Goal: Check status

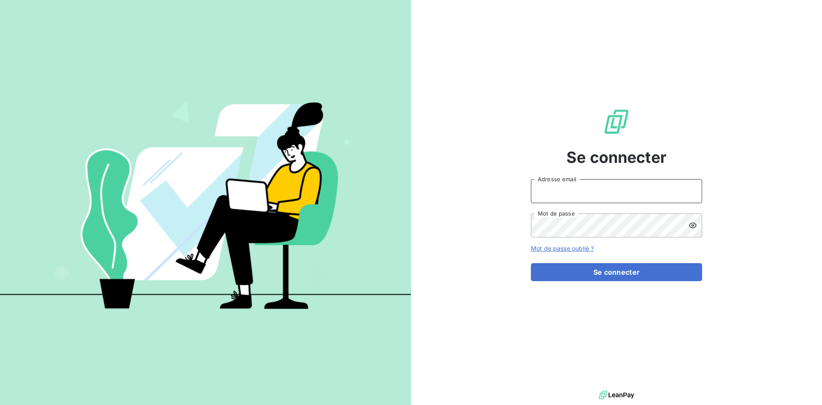
click at [604, 188] on input "Adresse email" at bounding box center [616, 191] width 171 height 24
click at [577, 189] on input "Adresse email" at bounding box center [616, 191] width 171 height 24
type input "[EMAIL_ADDRESS][DOMAIN_NAME]"
click at [531, 263] on button "Se connecter" at bounding box center [616, 272] width 171 height 18
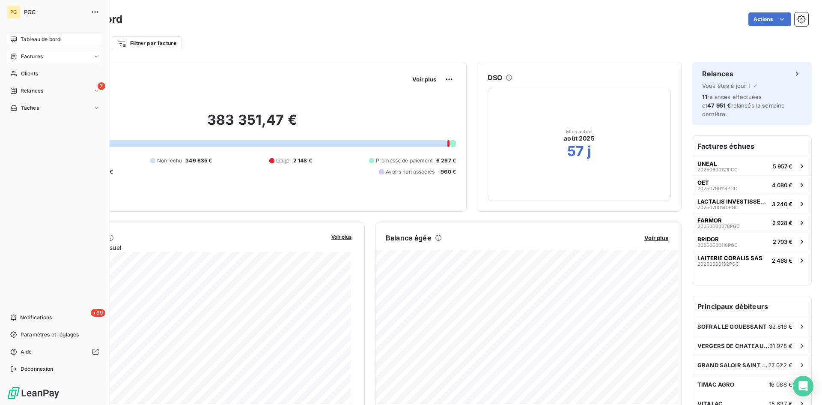
click at [28, 54] on span "Factures" at bounding box center [32, 57] width 22 height 8
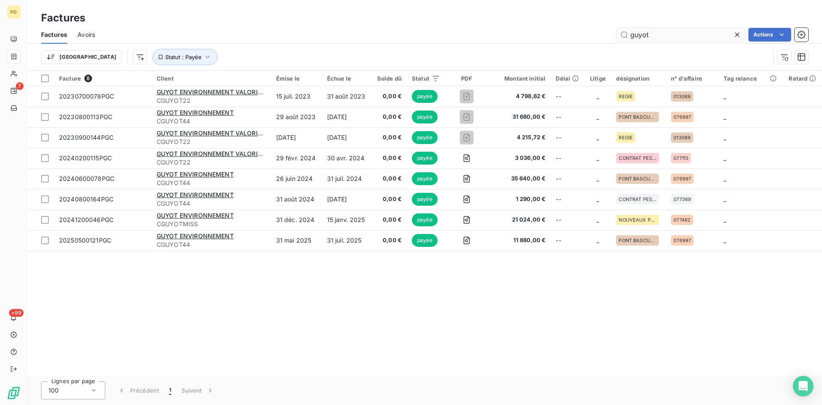
drag, startPoint x: 661, startPoint y: 34, endPoint x: 621, endPoint y: 31, distance: 40.4
click at [621, 31] on input "guyot" at bounding box center [681, 35] width 128 height 14
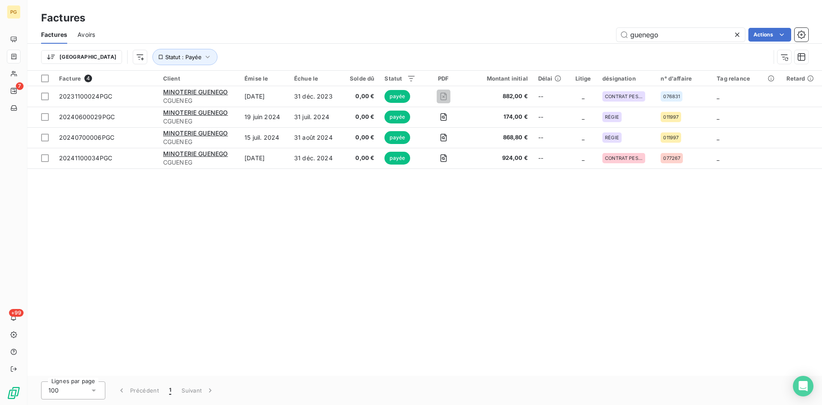
type input "guenego"
click at [203, 55] on icon "button" at bounding box center [207, 57] width 9 height 9
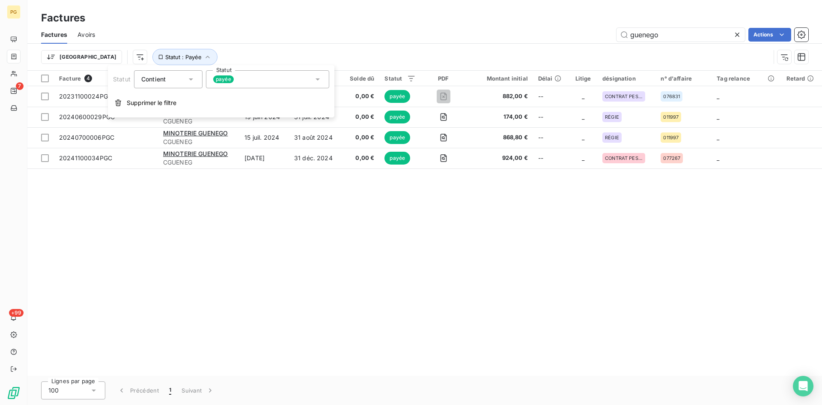
click at [318, 78] on icon at bounding box center [318, 79] width 9 height 9
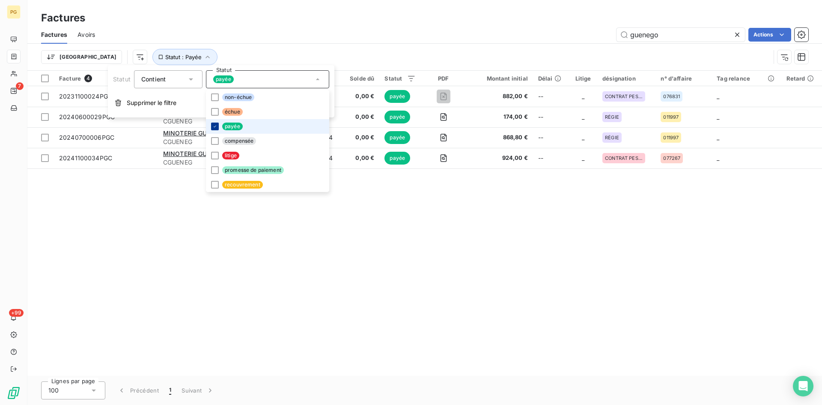
click at [214, 128] on icon at bounding box center [214, 126] width 5 height 5
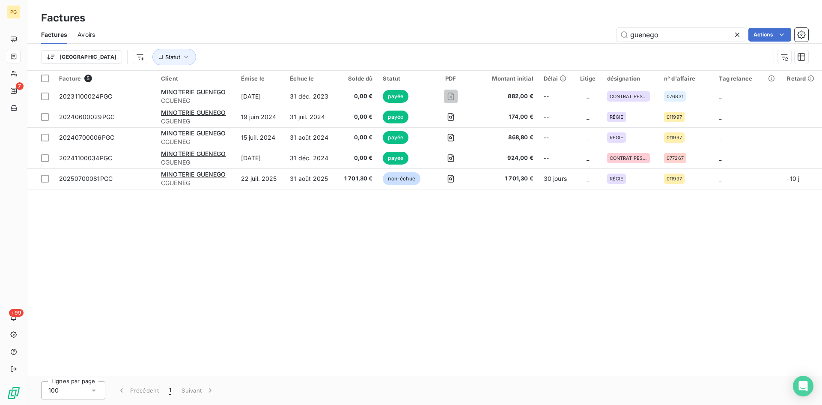
click at [306, 249] on div "Facture 5 Client Émise le Échue le Solde dû Statut PDF Montant initial Délai Li…" at bounding box center [424, 223] width 795 height 305
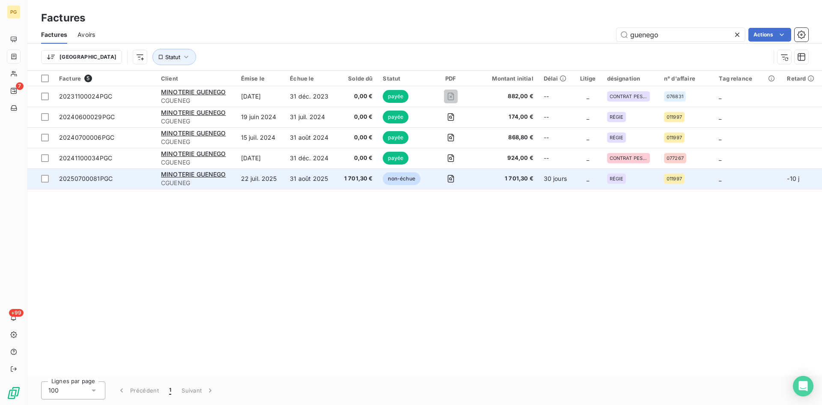
click at [308, 177] on td "31 août 2025" at bounding box center [311, 178] width 52 height 21
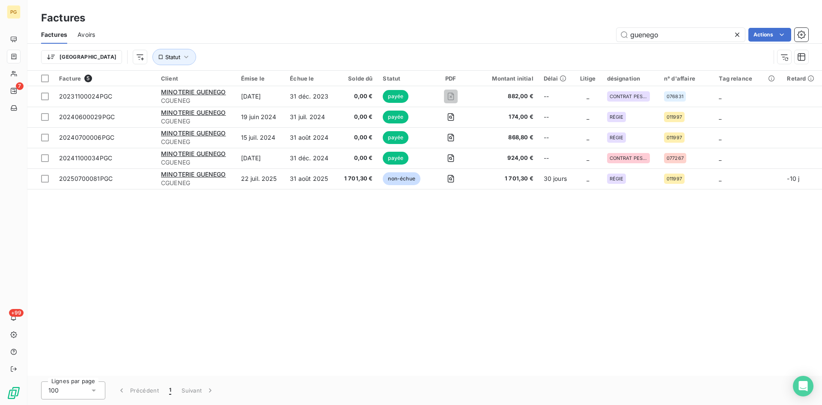
click at [252, 265] on div "Facture 5 Client Émise le Échue le Solde dû Statut PDF Montant initial Délai Li…" at bounding box center [424, 223] width 795 height 305
click at [165, 57] on span "Statut" at bounding box center [172, 57] width 15 height 7
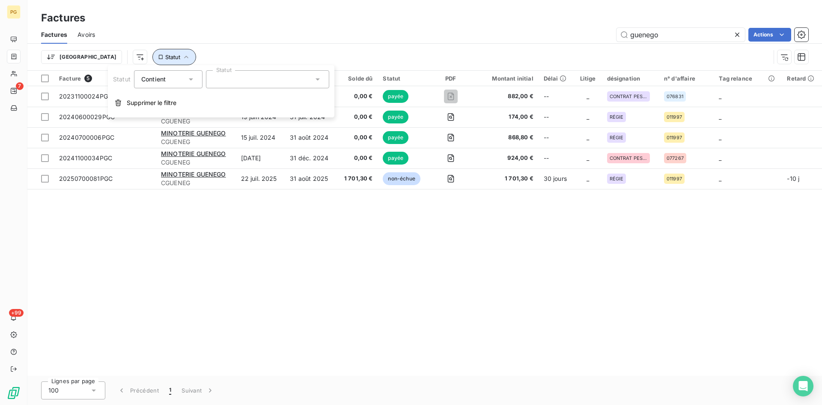
click at [165, 57] on span "Statut" at bounding box center [172, 57] width 15 height 7
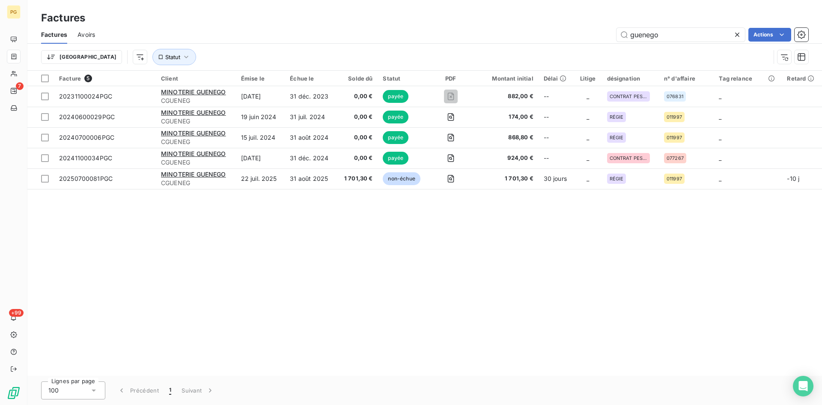
click at [395, 243] on div "Facture 5 Client Émise le Échue le Solde dû Statut PDF Montant initial Délai Li…" at bounding box center [424, 223] width 795 height 305
click at [471, 30] on div "guenego Actions" at bounding box center [456, 35] width 703 height 14
